Goal: Task Accomplishment & Management: Complete application form

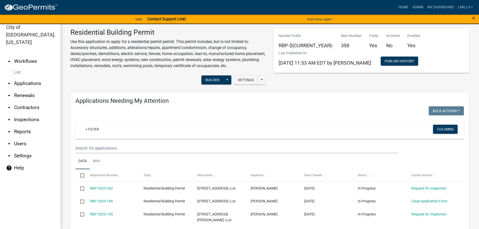
scroll to position [352, 0]
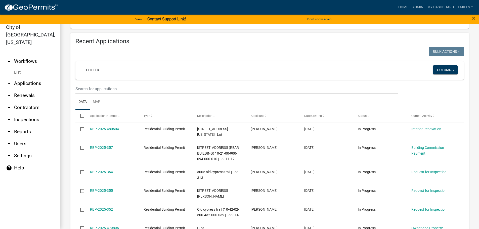
click at [31, 55] on link "arrow_drop_up Workflows" at bounding box center [30, 61] width 60 height 12
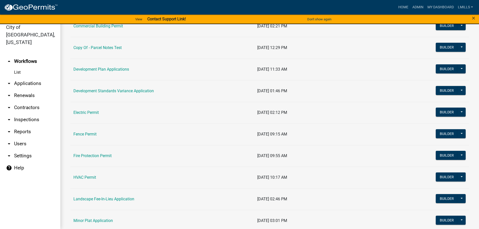
scroll to position [101, 0]
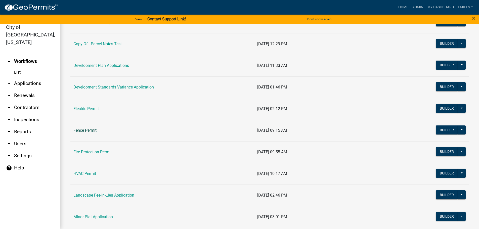
click at [90, 131] on link "Fence Permit" at bounding box center [84, 130] width 23 height 5
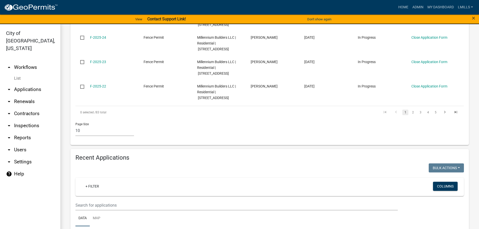
scroll to position [327, 0]
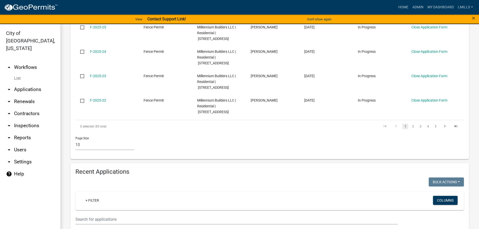
click at [25, 84] on link "arrow_drop_down Applications" at bounding box center [30, 90] width 60 height 12
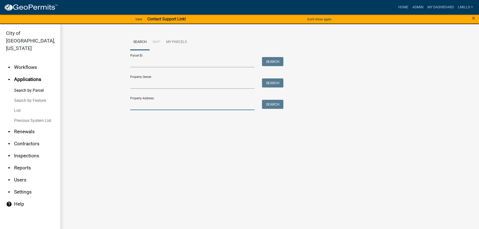
click at [149, 101] on input "Property Address:" at bounding box center [192, 105] width 125 height 10
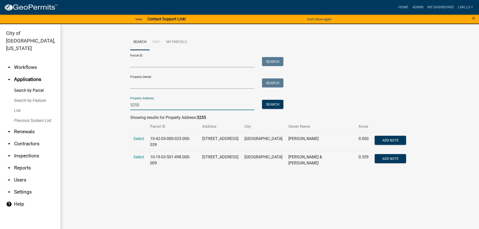
type input "5255"
click at [25, 61] on link "arrow_drop_down Workflows" at bounding box center [30, 67] width 60 height 12
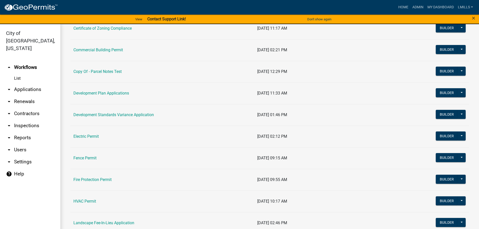
scroll to position [101, 0]
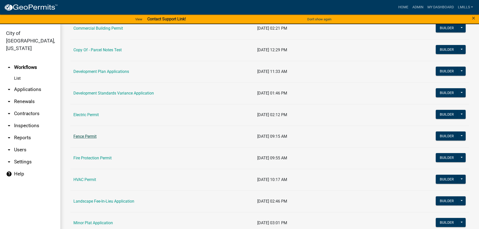
click at [84, 138] on link "Fence Permit" at bounding box center [84, 136] width 23 height 5
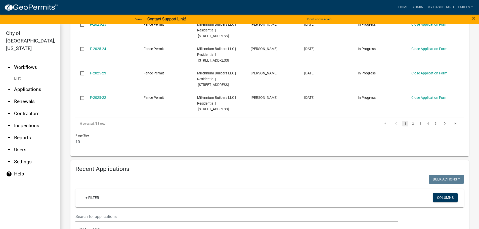
scroll to position [327, 0]
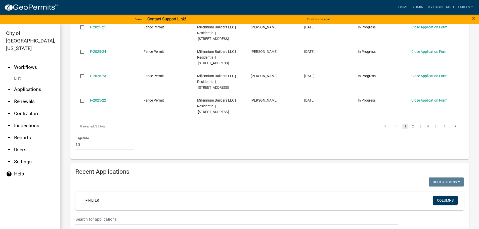
click at [32, 84] on link "arrow_drop_down Applications" at bounding box center [30, 90] width 60 height 12
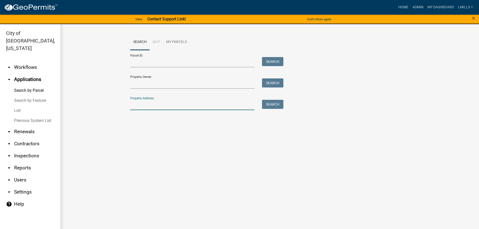
click at [173, 102] on input "Property Address:" at bounding box center [192, 105] width 125 height 10
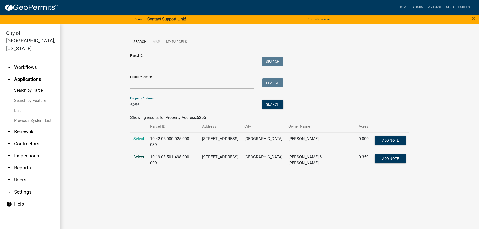
type input "5255"
click at [142, 155] on span "Select" at bounding box center [138, 157] width 11 height 5
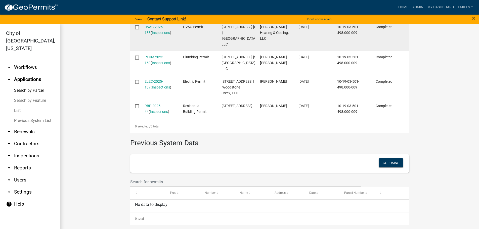
scroll to position [226, 0]
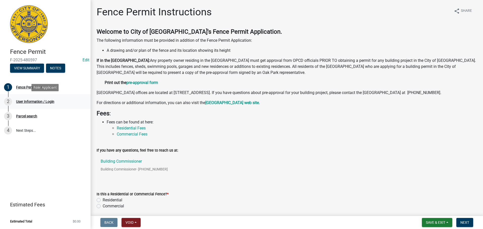
click at [34, 101] on div "User Information / Login" at bounding box center [35, 102] width 38 height 4
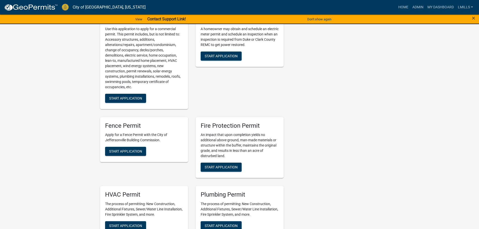
scroll to position [201, 0]
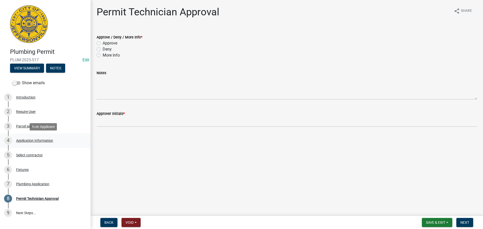
click at [33, 139] on div "Application Information" at bounding box center [34, 141] width 37 height 4
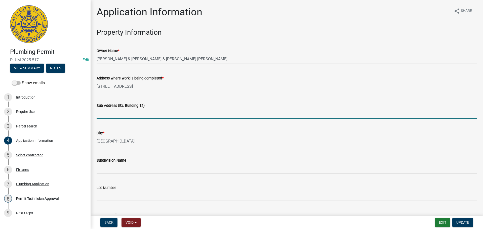
click at [124, 113] on input "Sub Address (Ex. Building 12)" at bounding box center [287, 114] width 380 height 10
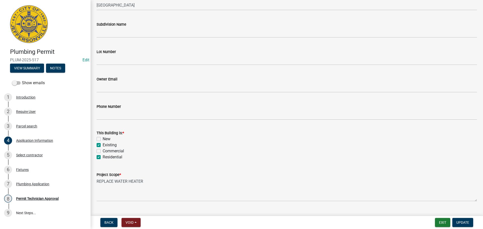
scroll to position [147, 0]
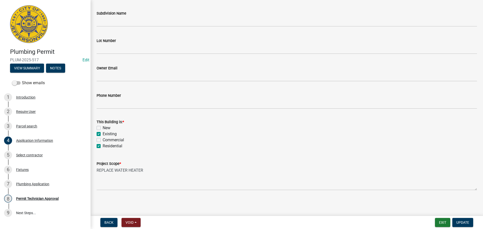
type input "922 E 7th Street"
click at [466, 224] on span "Update" at bounding box center [462, 223] width 13 height 4
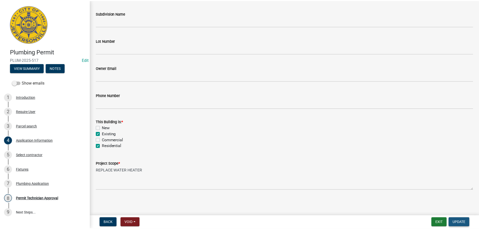
scroll to position [0, 0]
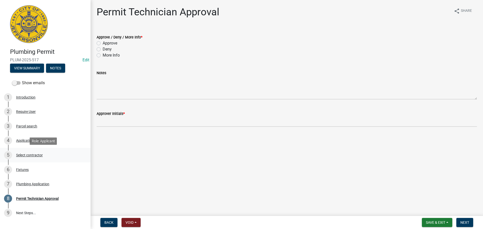
click at [28, 155] on div "Select contractor" at bounding box center [29, 155] width 27 height 4
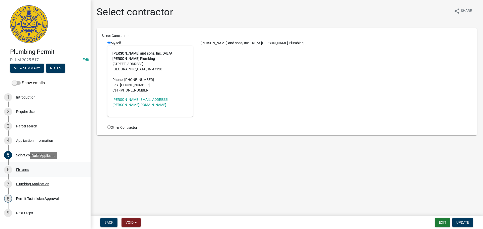
click at [23, 169] on div "Fixtures" at bounding box center [22, 170] width 13 height 4
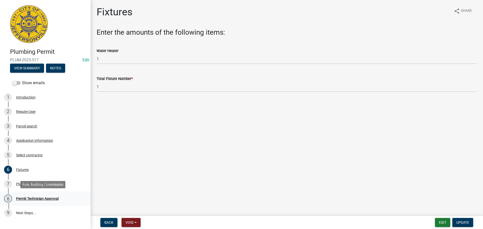
click at [41, 198] on div "Permit Technician Approval" at bounding box center [37, 199] width 43 height 4
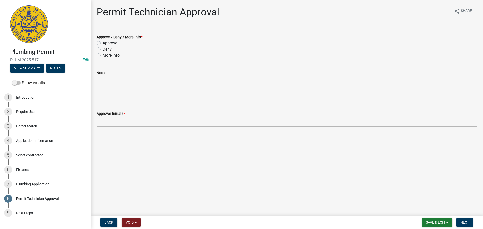
click at [113, 43] on label "Approve" at bounding box center [110, 43] width 15 height 6
click at [106, 43] on input "Approve" at bounding box center [104, 41] width 3 height 3
radio input "true"
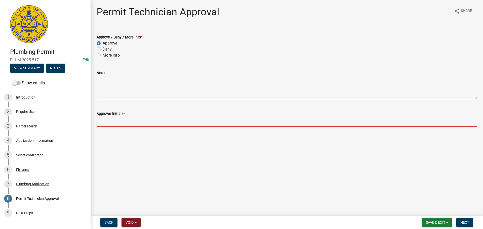
click at [110, 120] on input "Approver Initials *" at bounding box center [287, 122] width 380 height 10
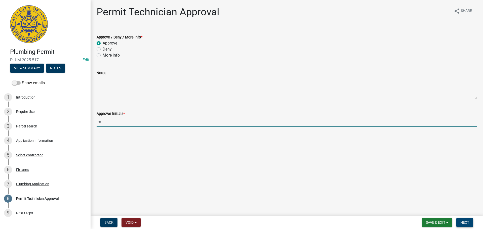
type input "lm"
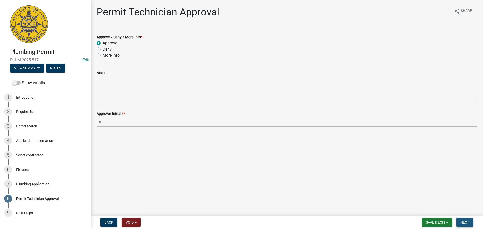
click at [467, 222] on span "Next" at bounding box center [464, 223] width 9 height 4
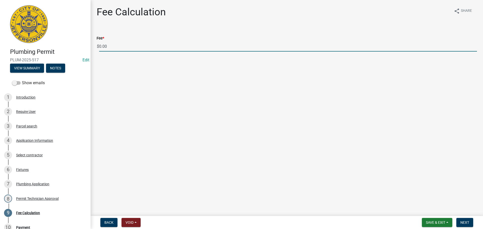
drag, startPoint x: 113, startPoint y: 48, endPoint x: 88, endPoint y: 47, distance: 25.9
click at [88, 47] on div "Plumbing Permit PLUM-2025-517 Edit View Summary Notes Show emails 1 Introductio…" at bounding box center [241, 114] width 483 height 229
type input "35.00"
click at [460, 221] on button "Next" at bounding box center [464, 222] width 17 height 9
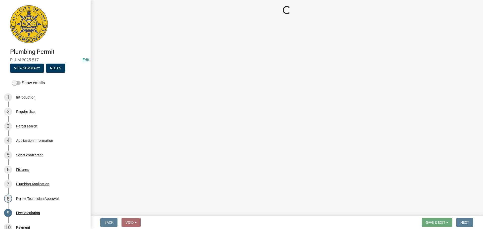
select select "3: 3"
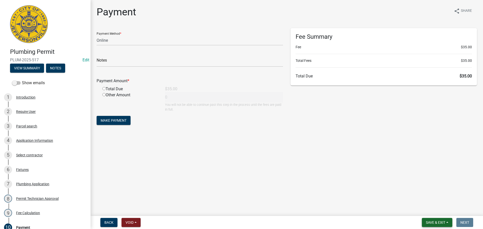
click at [437, 220] on button "Save & Exit" at bounding box center [437, 222] width 30 height 9
click at [437, 209] on button "Save & Exit" at bounding box center [432, 210] width 40 height 12
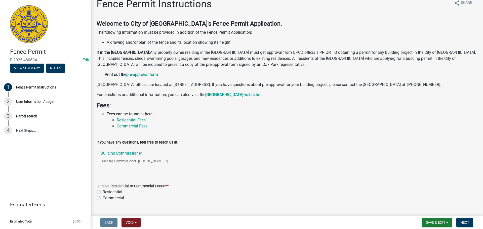
scroll to position [0, 0]
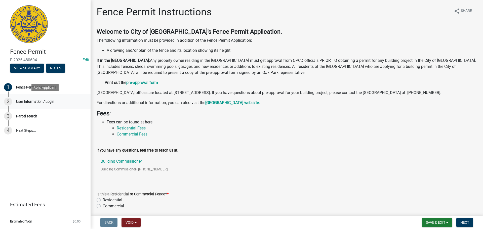
click at [22, 100] on div "User Information / Login" at bounding box center [35, 102] width 38 height 4
click at [31, 102] on div "User Information / Login" at bounding box center [35, 102] width 38 height 4
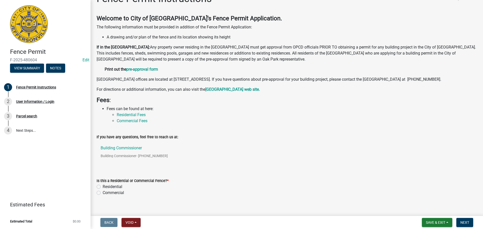
scroll to position [25, 0]
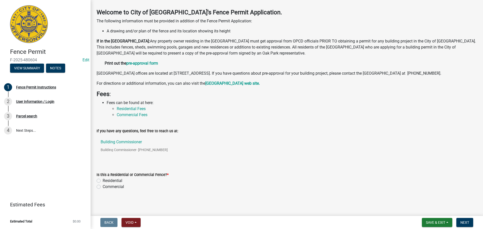
click at [105, 181] on label "Residential" at bounding box center [113, 181] width 20 height 6
click at [105, 181] on input "Residential" at bounding box center [104, 179] width 3 height 3
radio input "true"
click at [467, 224] on span "Next" at bounding box center [464, 223] width 9 height 4
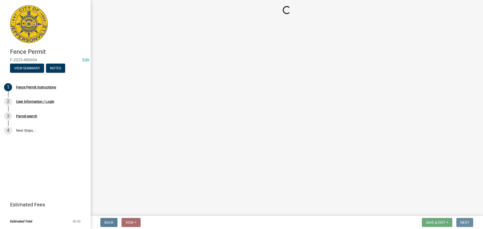
scroll to position [0, 0]
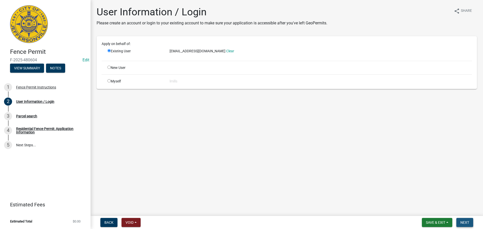
click at [467, 224] on span "Next" at bounding box center [464, 223] width 9 height 4
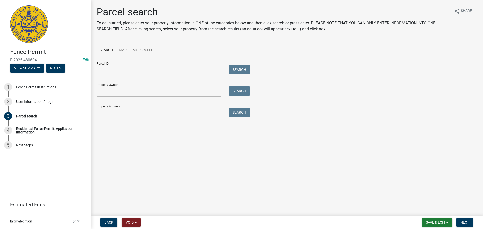
click at [126, 111] on input "Property Address:" at bounding box center [159, 113] width 125 height 10
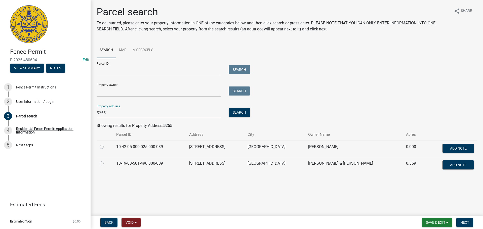
type input "5255"
click at [106, 161] on label at bounding box center [106, 161] width 0 height 0
click at [106, 164] on input "radio" at bounding box center [107, 162] width 3 height 3
radio input "true"
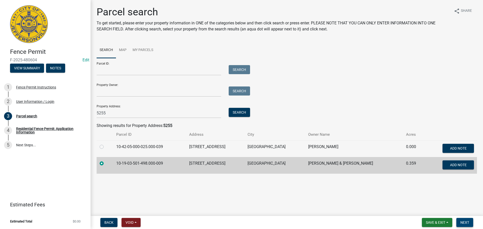
click at [470, 224] on button "Next" at bounding box center [464, 222] width 17 height 9
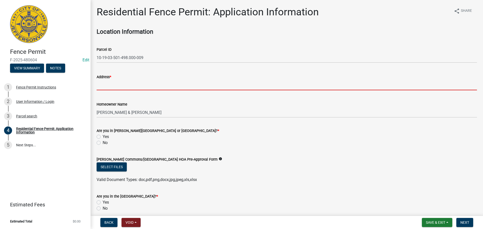
click at [152, 88] on input "Address *" at bounding box center [287, 85] width 380 height 10
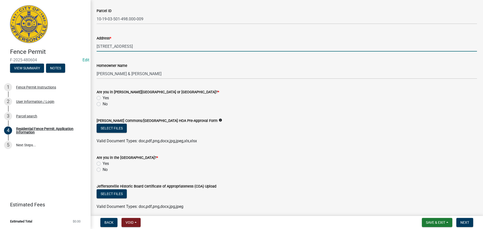
scroll to position [50, 0]
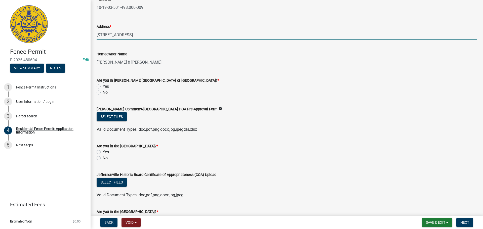
type input "[STREET_ADDRESS]"
click at [99, 95] on div "No" at bounding box center [287, 93] width 380 height 6
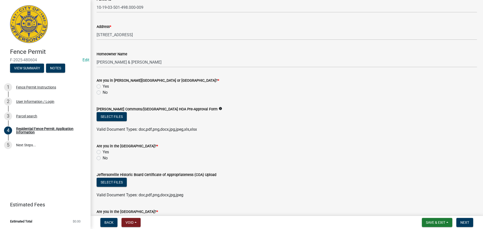
click at [103, 93] on label "No" at bounding box center [105, 93] width 5 height 6
click at [103, 93] on input "No" at bounding box center [104, 91] width 3 height 3
radio input "true"
click at [103, 159] on label "No" at bounding box center [105, 158] width 5 height 6
click at [103, 159] on input "No" at bounding box center [104, 156] width 3 height 3
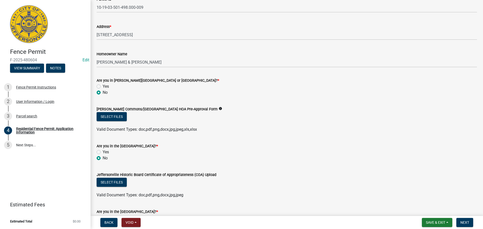
radio input "true"
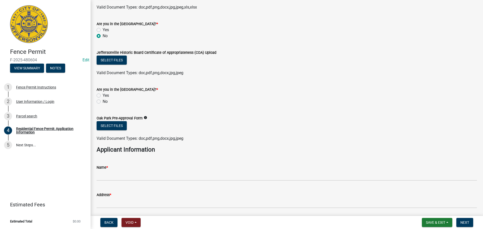
scroll to position [176, 0]
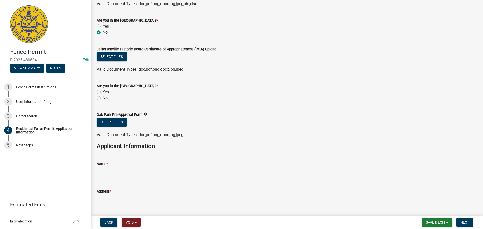
click at [103, 98] on label "No" at bounding box center [105, 98] width 5 height 6
click at [103, 98] on input "No" at bounding box center [104, 96] width 3 height 3
radio input "true"
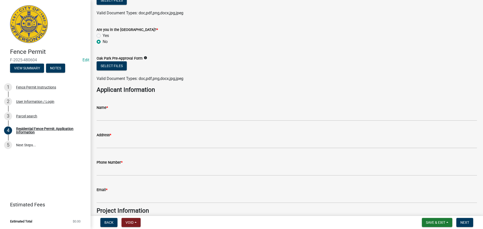
scroll to position [226, 0]
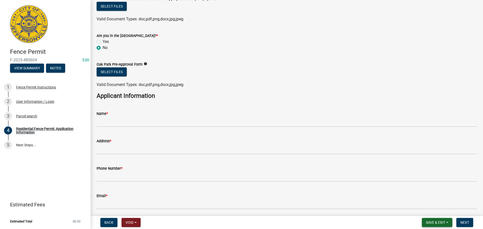
click at [430, 223] on span "Save & Exit" at bounding box center [435, 223] width 19 height 4
click at [434, 197] on button "Save" at bounding box center [432, 197] width 40 height 12
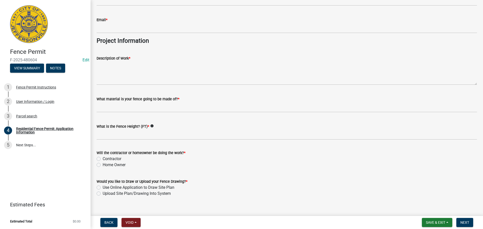
scroll to position [409, 0]
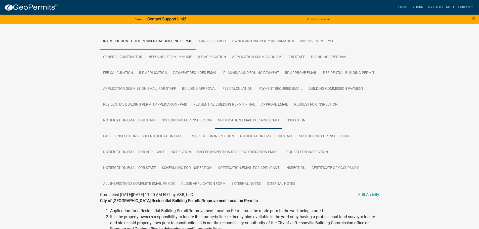
scroll to position [101, 0]
